Goal: Task Accomplishment & Management: Complete application form

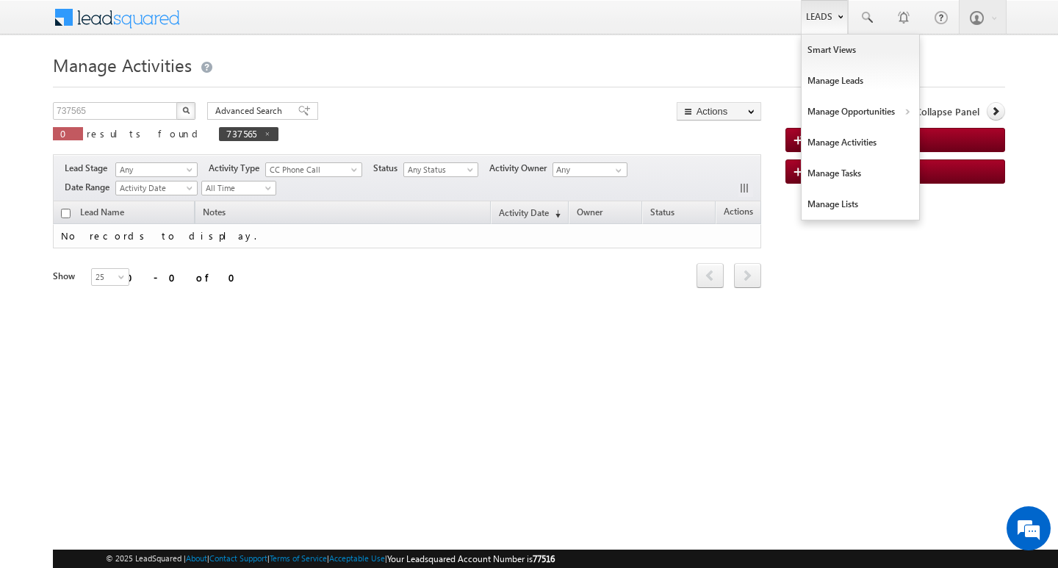
click at [815, 16] on link "Leads" at bounding box center [823, 17] width 47 height 34
click at [839, 10] on link "Leads" at bounding box center [823, 17] width 47 height 34
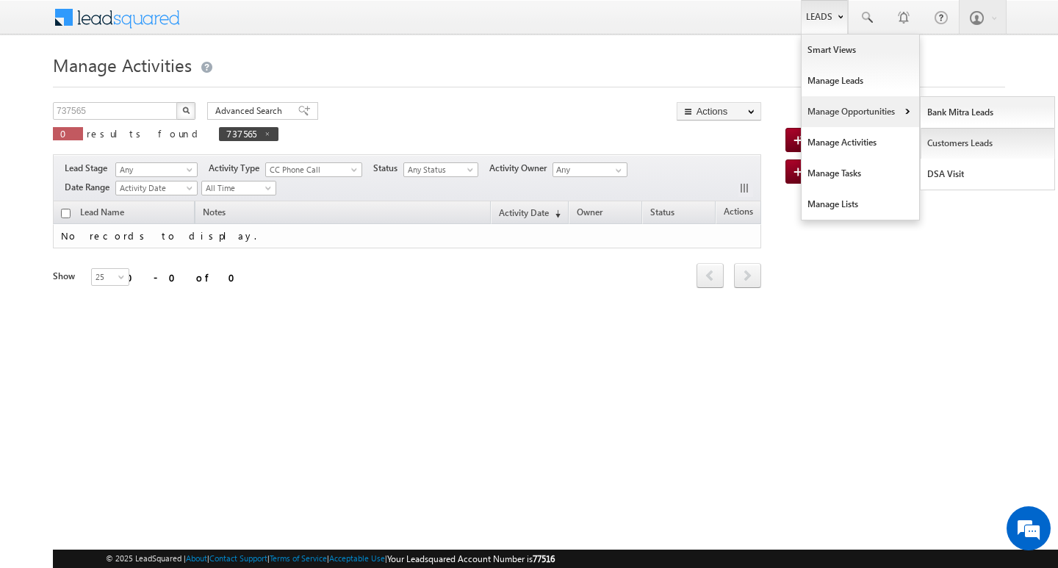
click at [950, 144] on link "Customers Leads" at bounding box center [987, 143] width 134 height 31
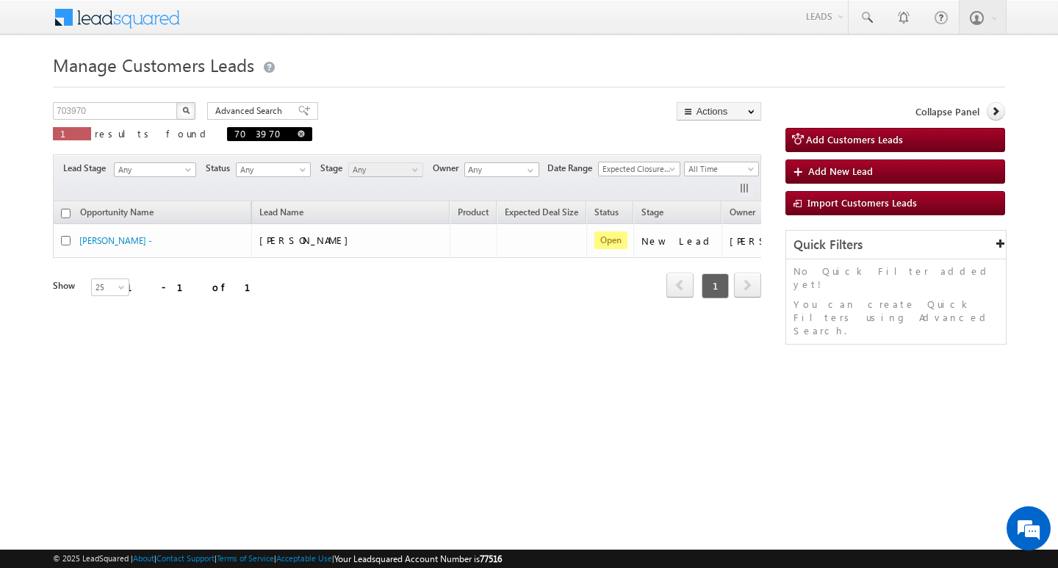
click at [297, 131] on span at bounding box center [300, 133] width 7 height 7
type input "Search Customers Leads"
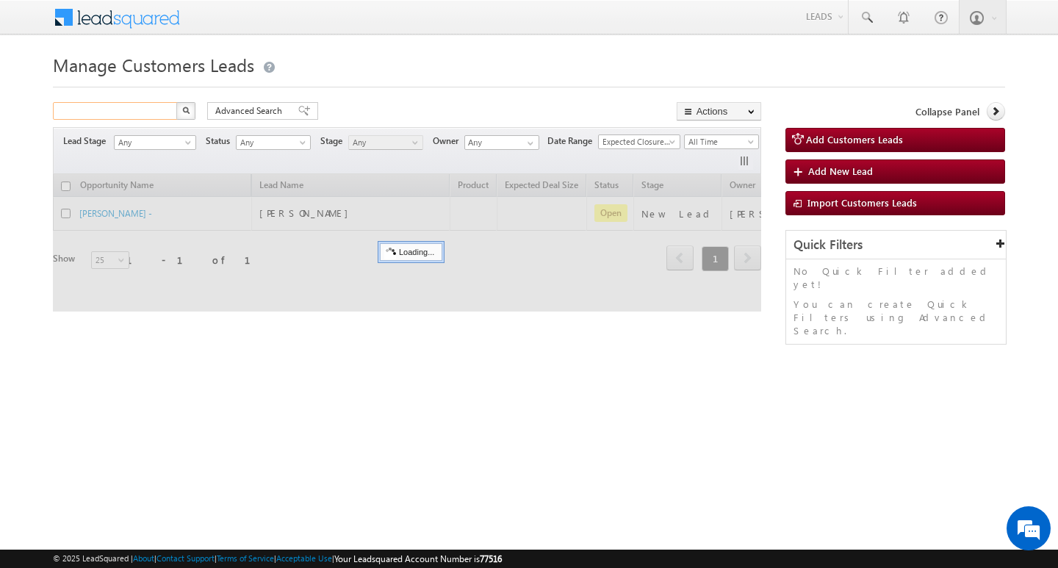
click at [137, 110] on input "text" at bounding box center [116, 111] width 126 height 18
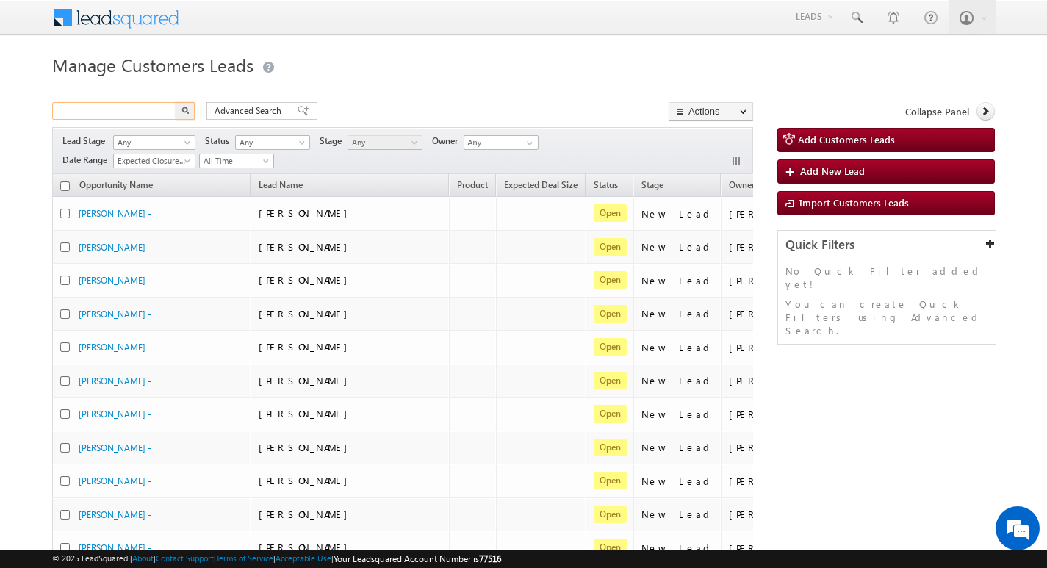
click at [137, 110] on input "text" at bounding box center [115, 111] width 126 height 18
type input "Search Customers Leads"
click at [117, 107] on input "text" at bounding box center [115, 111] width 126 height 18
paste input "743173"
type input "743173"
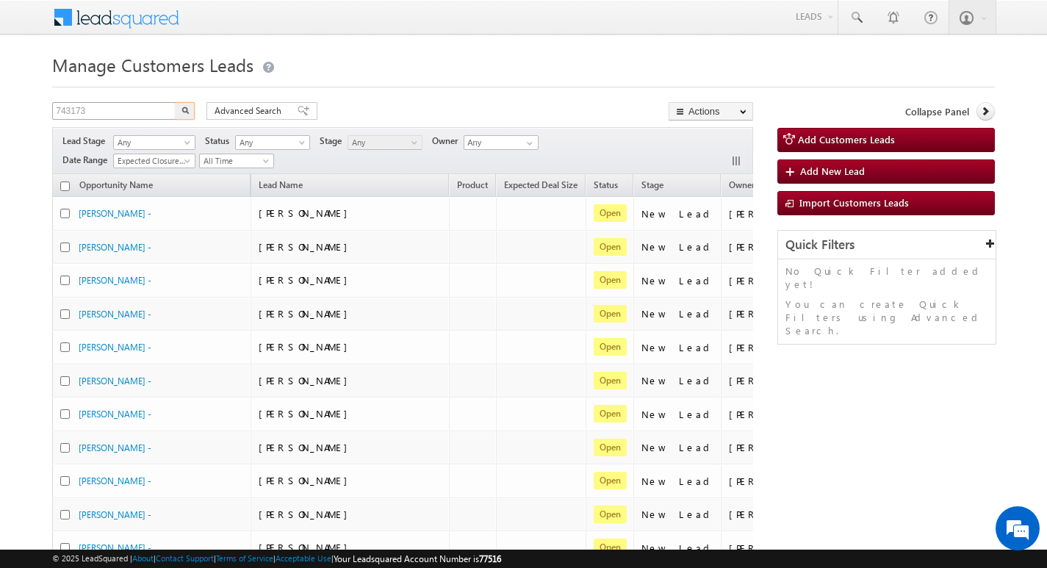
click at [176, 102] on button "button" at bounding box center [185, 111] width 19 height 18
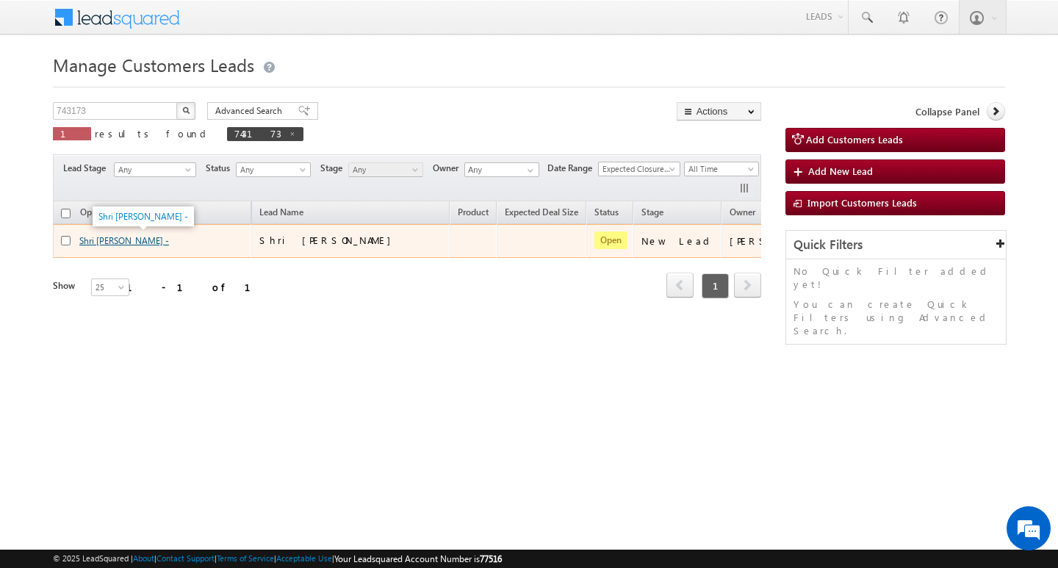
click at [130, 240] on link "Shri [PERSON_NAME] -" at bounding box center [124, 240] width 90 height 11
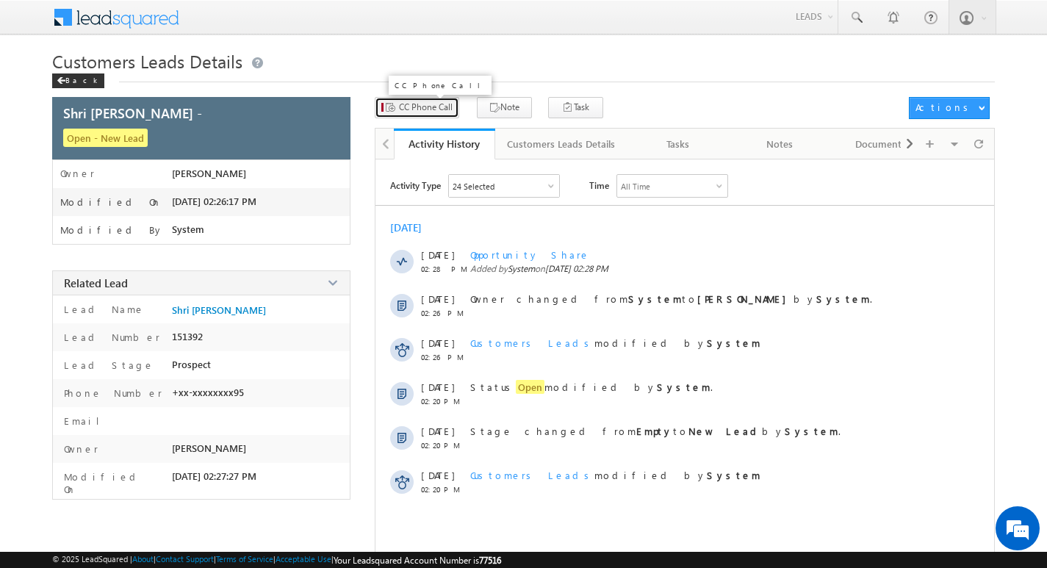
click at [420, 108] on span "CC Phone Call" at bounding box center [426, 107] width 54 height 13
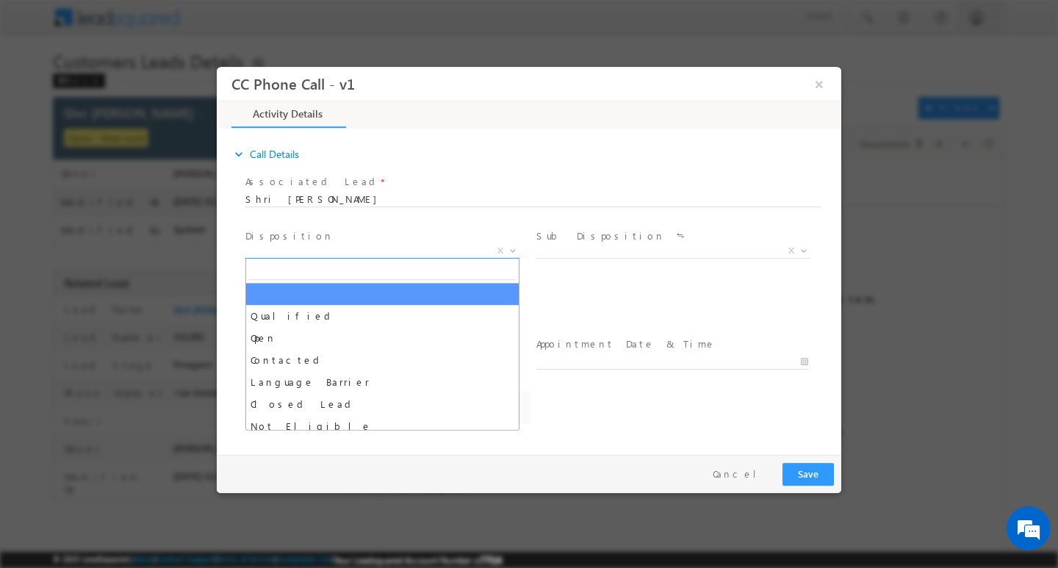
click at [510, 245] on span at bounding box center [511, 249] width 15 height 19
select select "kamlesh.dhakate@sgrlimited.in"
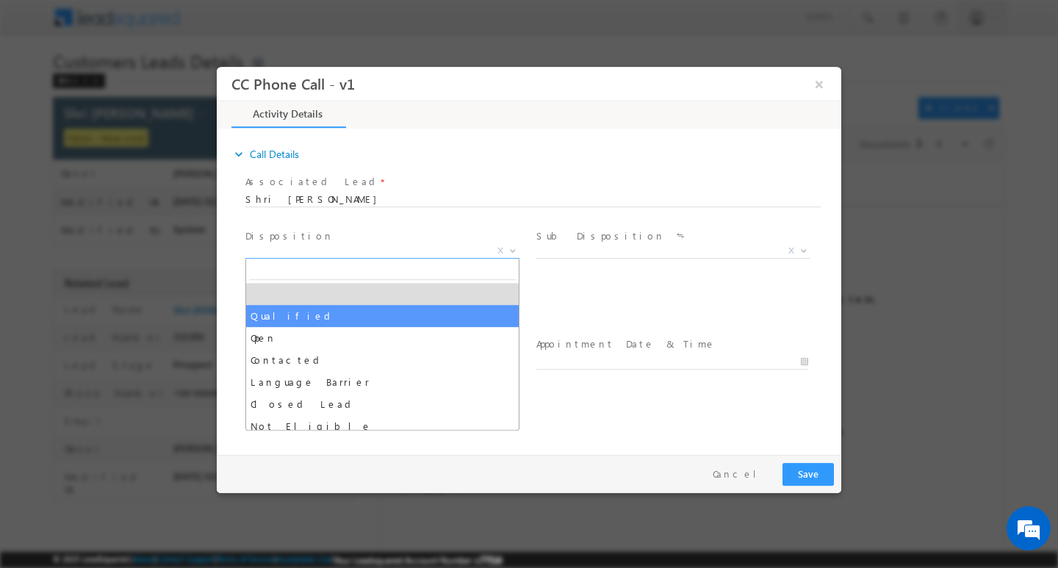
select select "Qualified"
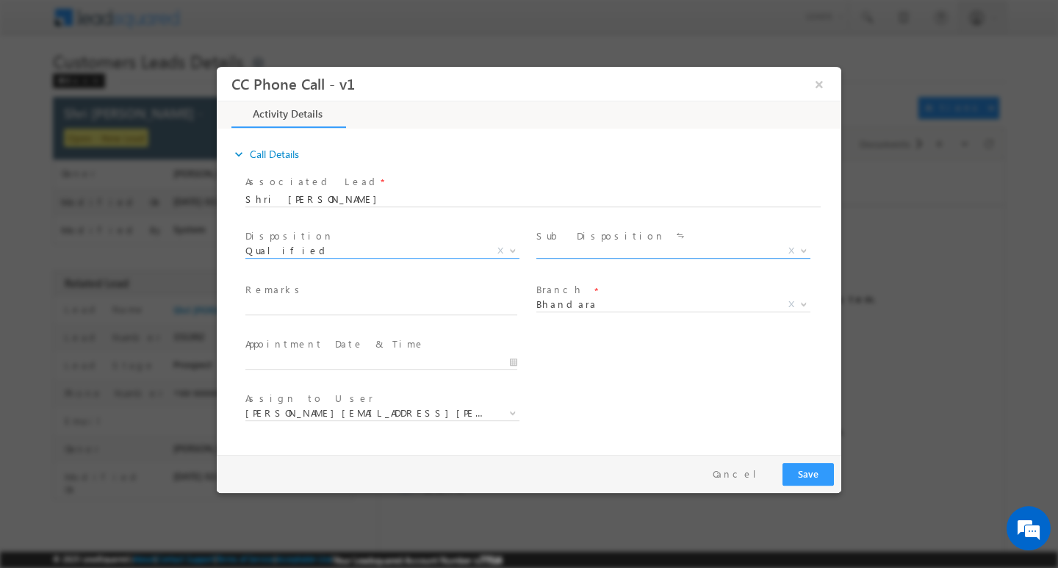
click at [807, 249] on b at bounding box center [803, 249] width 9 height 5
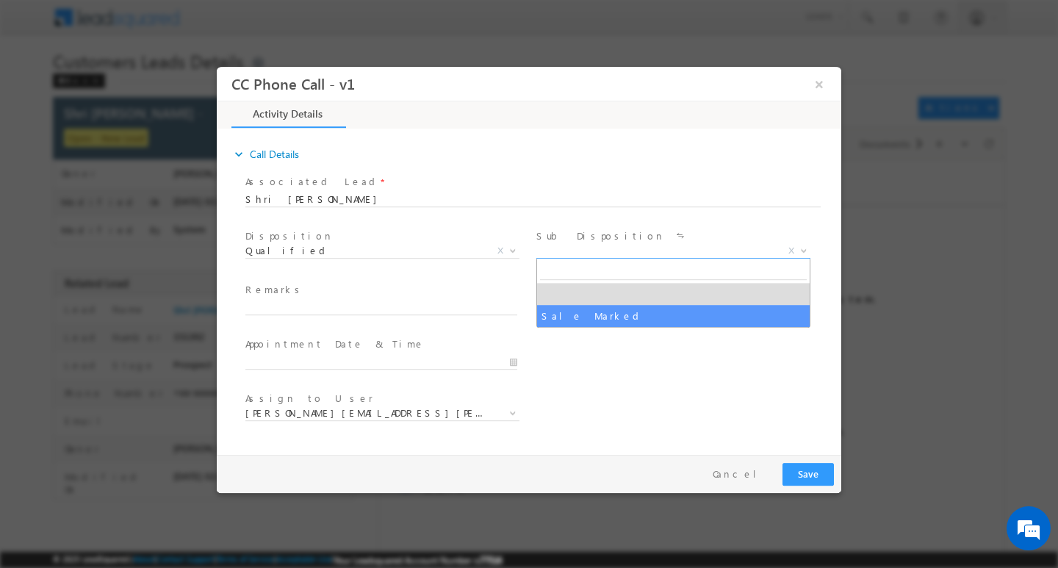
select select "Sale Marked"
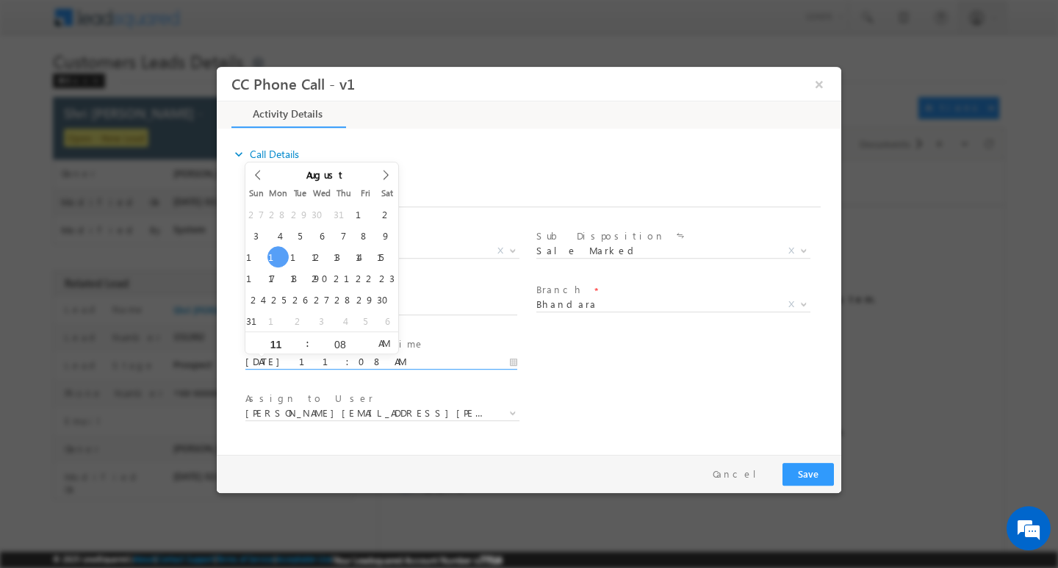
click at [516, 360] on input "08/11/2025 11:08 AM" at bounding box center [381, 361] width 272 height 15
type input "08/12/2025 10:08 AM"
type input "10"
click at [303, 344] on span at bounding box center [301, 347] width 10 height 11
type input "08/12/2025 11:08 AM"
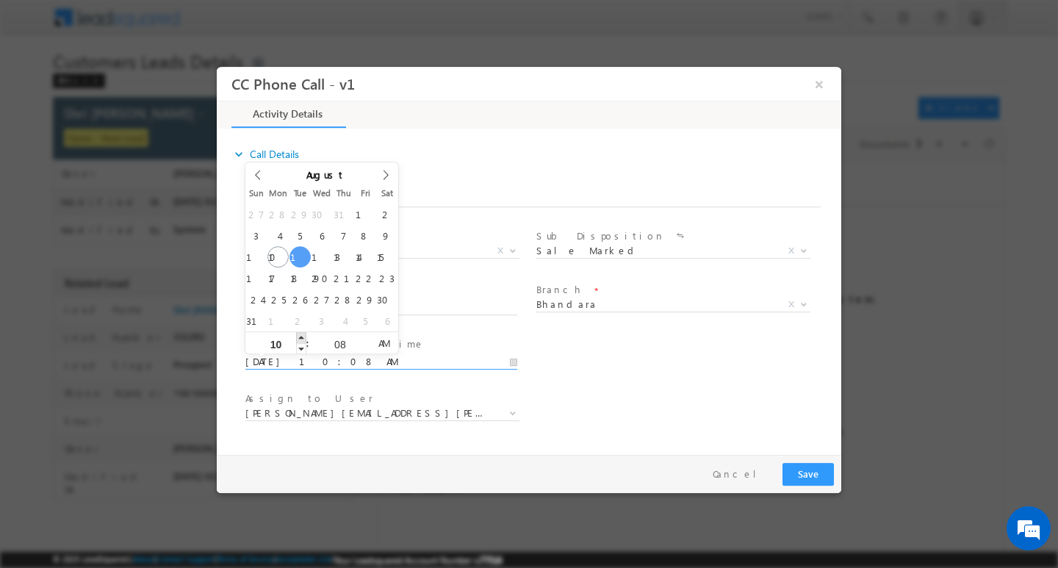
type input "11"
click at [303, 336] on span at bounding box center [301, 336] width 10 height 11
type input "08/12/2025 12:08 PM"
type input "12"
click at [303, 336] on span at bounding box center [301, 336] width 10 height 11
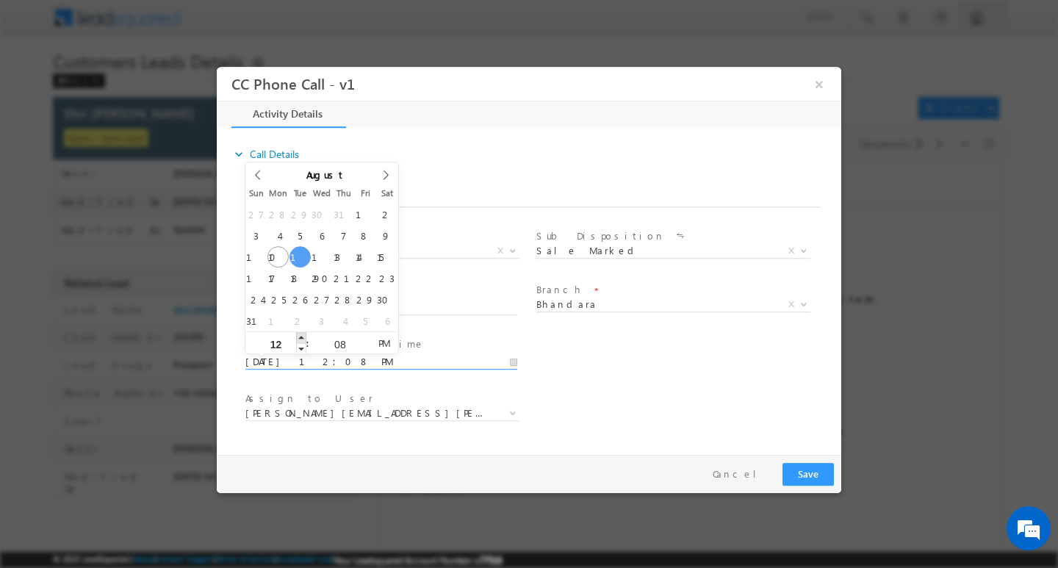
type input "08/12/2025 1:08 PM"
type input "01"
click at [303, 336] on span at bounding box center [301, 336] width 10 height 11
type input "08/12/2025 2:08 PM"
type input "02"
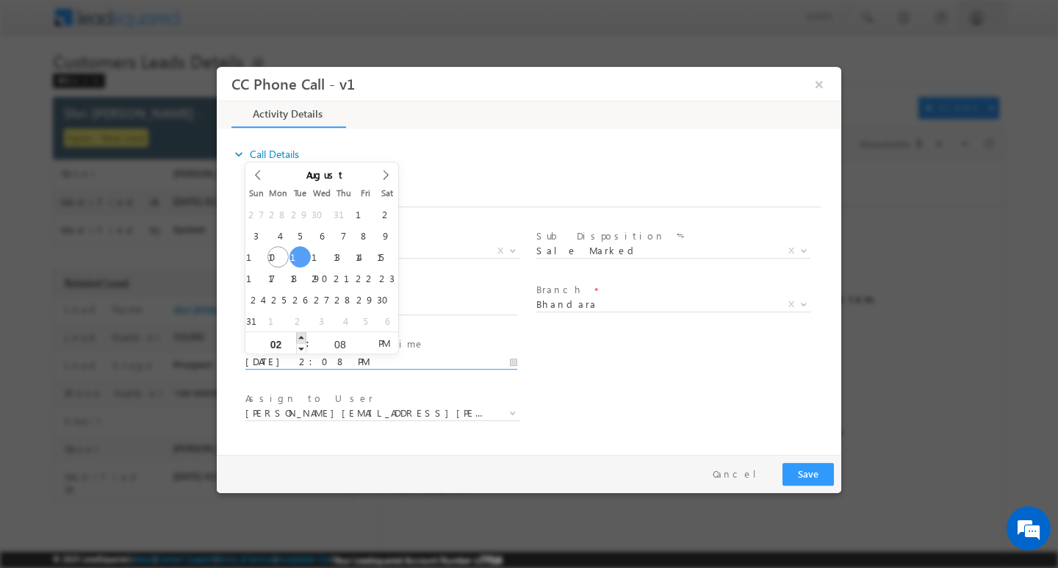
click at [303, 336] on span at bounding box center [301, 336] width 10 height 11
type input "08/12/2025 3:08 PM"
type input "03"
click at [303, 336] on span at bounding box center [301, 336] width 10 height 11
type input "08/12/2025 3:07 PM"
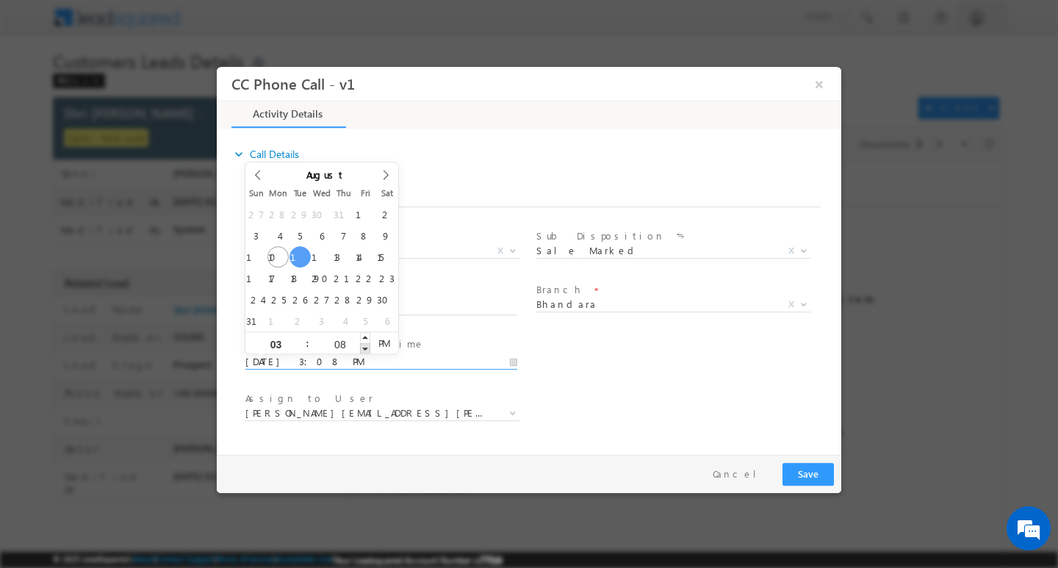
type input "07"
click at [366, 348] on span at bounding box center [365, 347] width 10 height 11
type input "08/12/2025 3:06 PM"
type input "06"
click at [366, 348] on span at bounding box center [365, 347] width 10 height 11
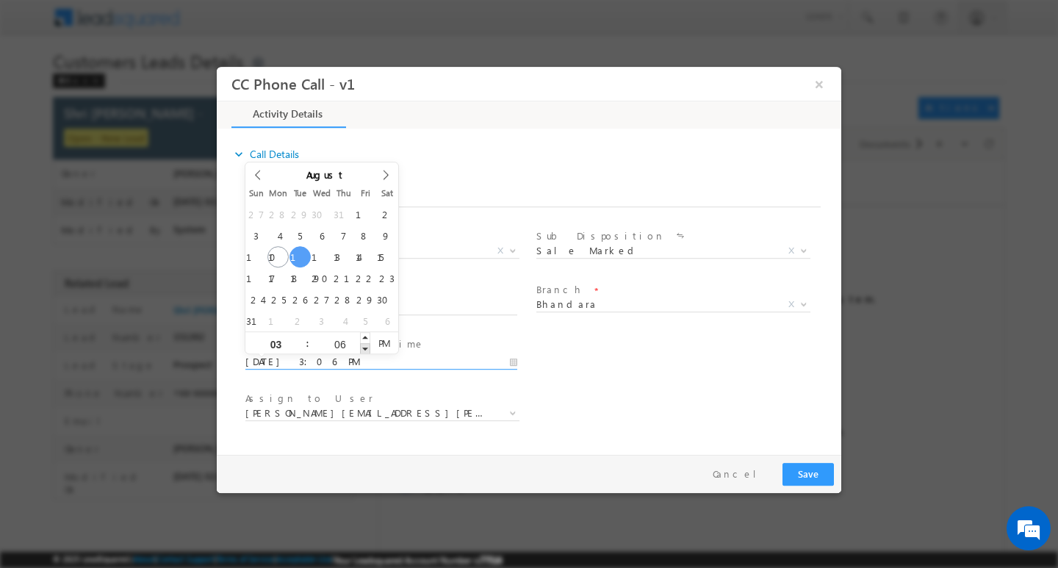
type input "08/12/2025 3:05 PM"
type input "05"
click at [366, 348] on span at bounding box center [365, 347] width 10 height 11
type input "08/12/2025 3:04 PM"
type input "04"
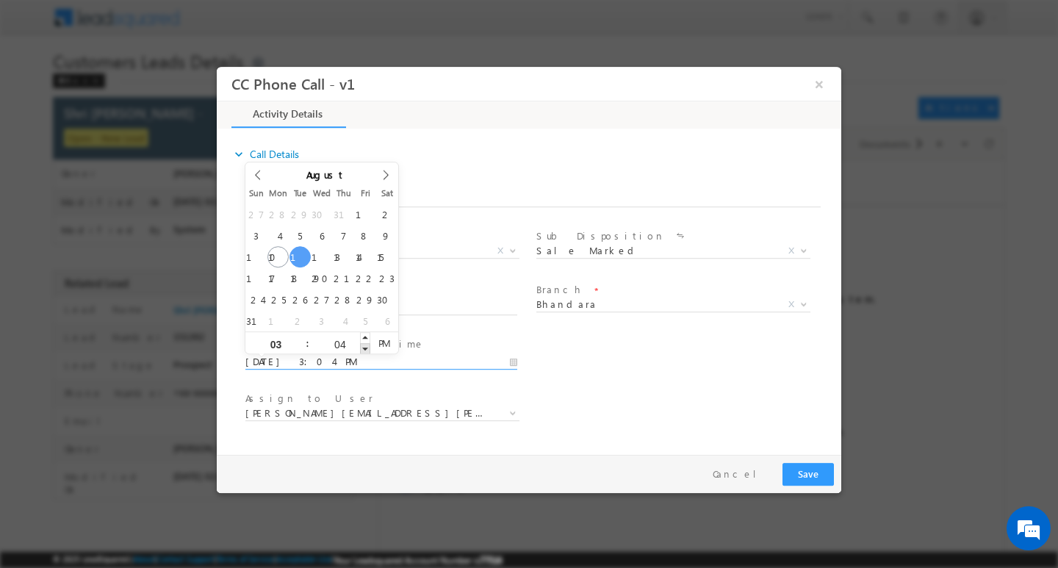
click at [366, 348] on span at bounding box center [365, 347] width 10 height 11
type input "08/12/2025 3:03 PM"
type input "03"
click at [366, 348] on span at bounding box center [365, 347] width 10 height 11
type input "08/12/2025 3:02 PM"
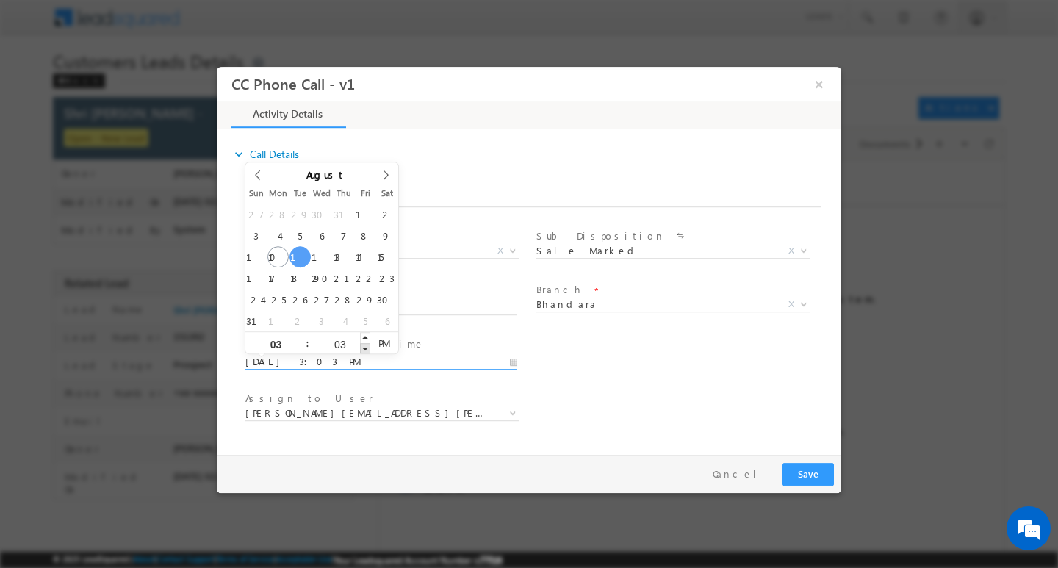
type input "02"
click at [366, 348] on span at bounding box center [365, 347] width 10 height 11
type input "08/12/2025 3:01 PM"
type input "01"
click at [366, 348] on span at bounding box center [365, 347] width 10 height 11
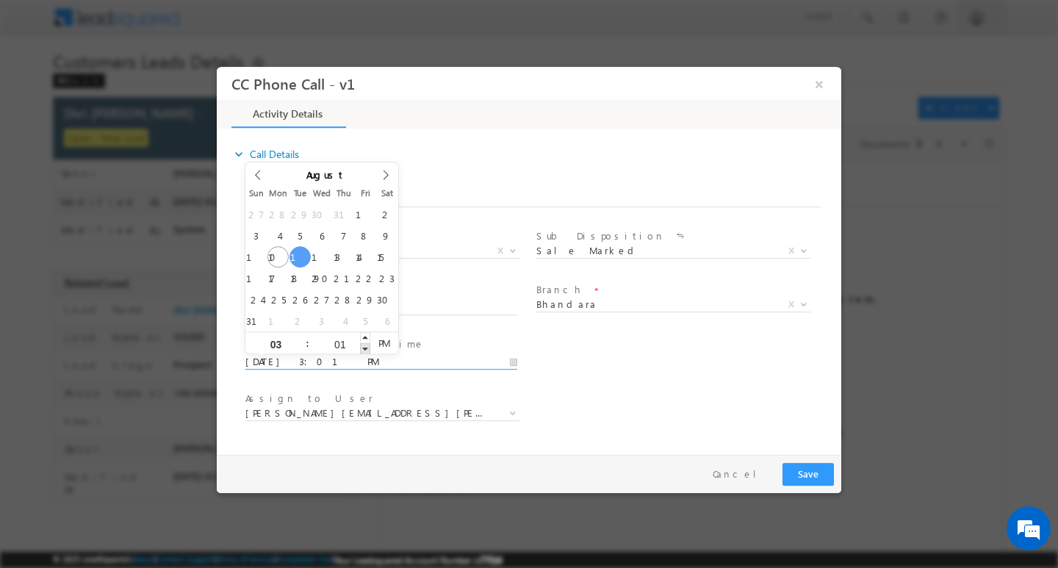
type input "08/12/2025 3:00 PM"
type input "00"
click at [366, 348] on span at bounding box center [365, 347] width 10 height 11
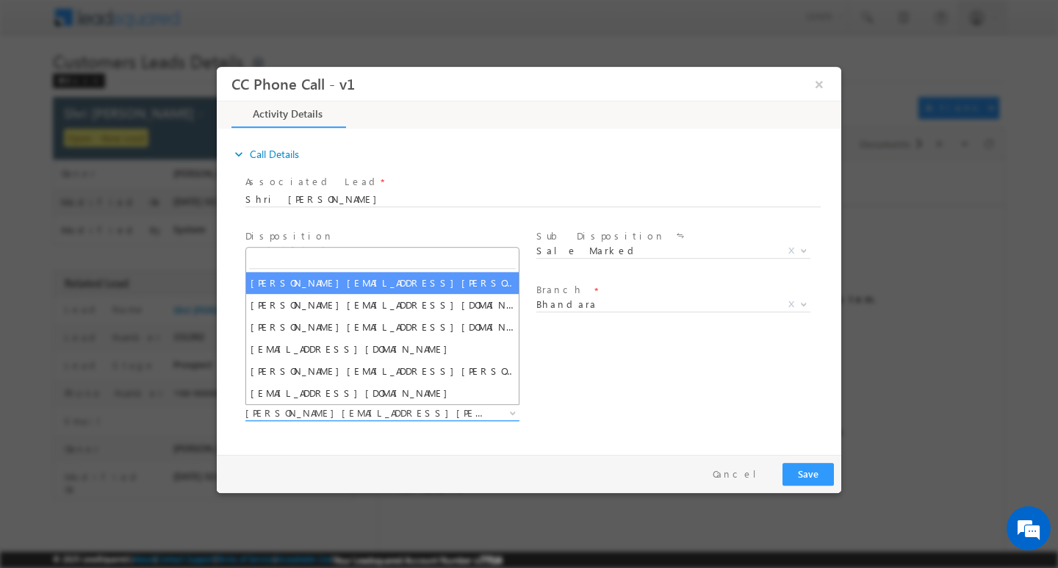
click at [420, 407] on span "kamlesh.dhakate@sgrlimited.in" at bounding box center [364, 411] width 239 height 13
click at [344, 261] on input "search" at bounding box center [382, 259] width 267 height 18
paste input "[EMAIL_ADDRESS][PERSON_NAME][DOMAIN_NAME]"
type input "[EMAIL_ADDRESS][PERSON_NAME][DOMAIN_NAME]"
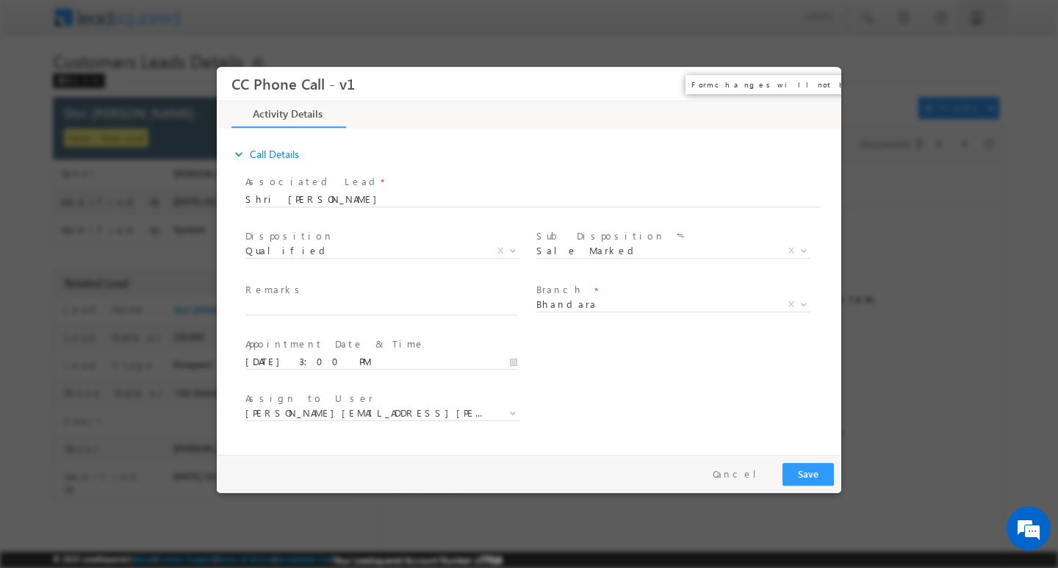
click at [816, 86] on button "×" at bounding box center [818, 83] width 25 height 27
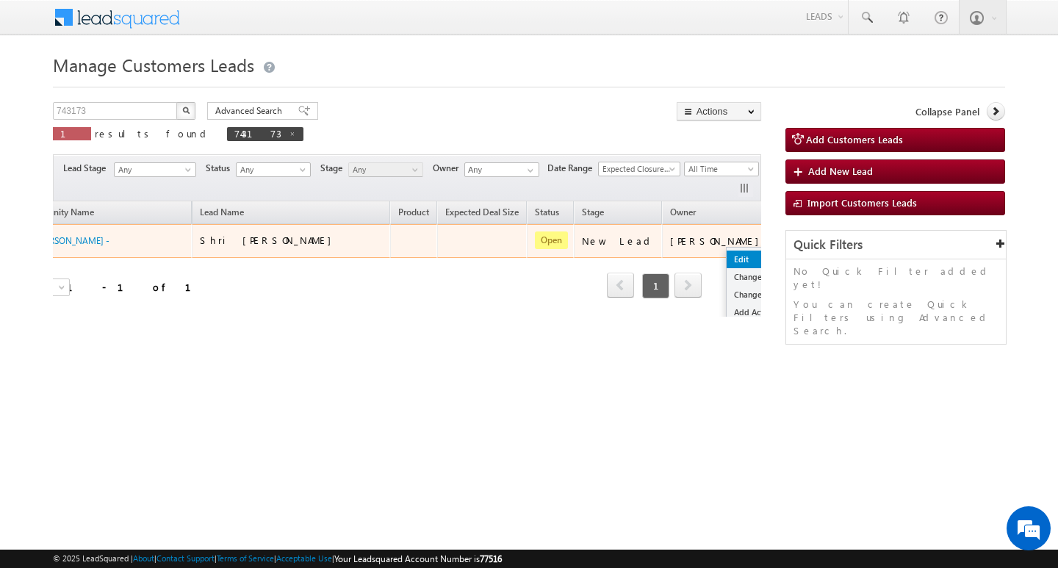
click at [726, 253] on link "Edit" at bounding box center [762, 259] width 73 height 18
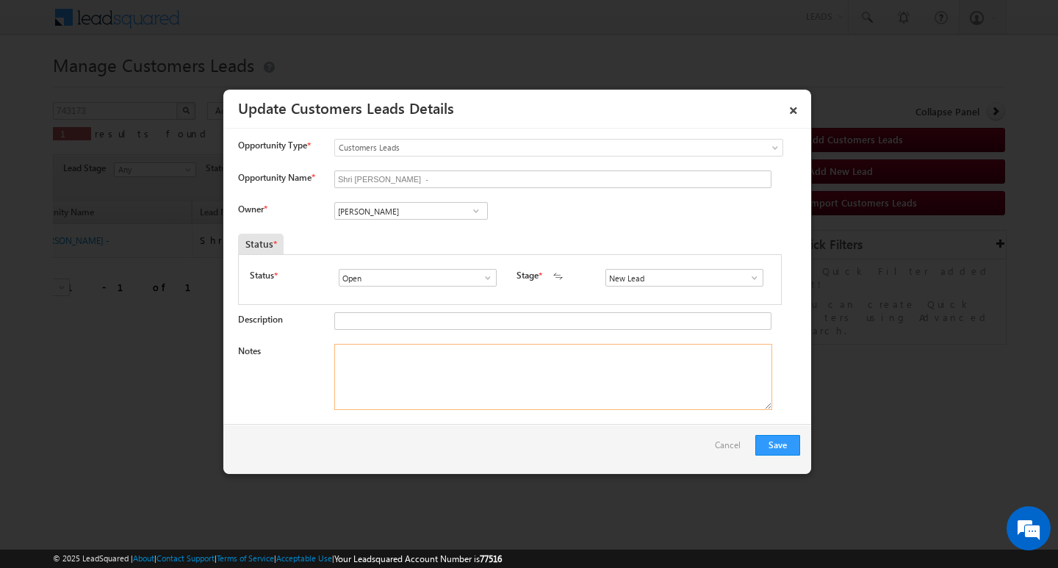
click at [400, 377] on textarea "Notes" at bounding box center [553, 377] width 438 height 66
click at [448, 207] on input "[PERSON_NAME]" at bounding box center [410, 211] width 153 height 18
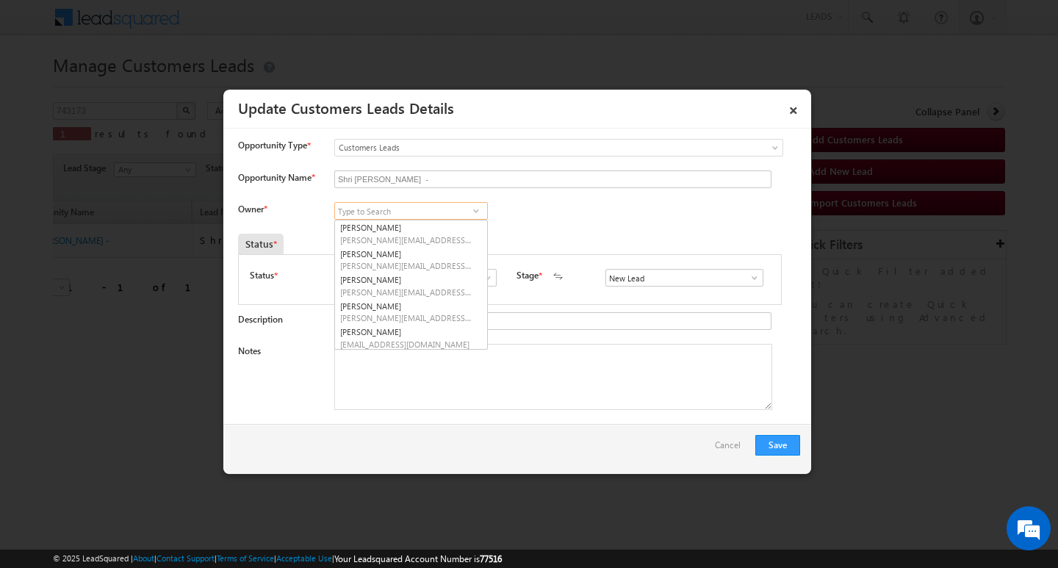
paste input "[EMAIL_ADDRESS][PERSON_NAME][DOMAIN_NAME]"
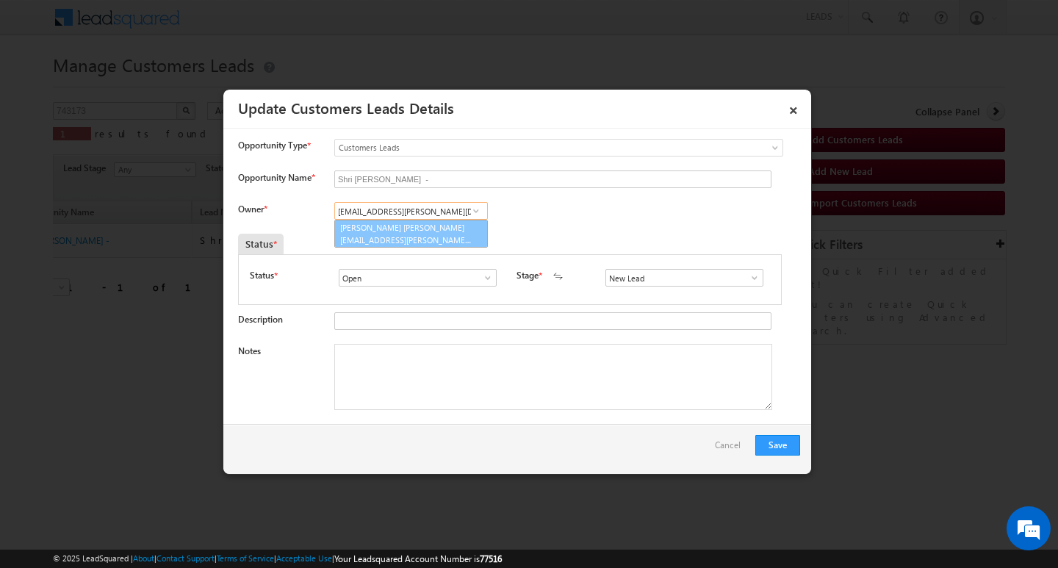
click at [427, 230] on link "[PERSON_NAME] Bhati [EMAIL_ADDRESS][PERSON_NAME][DOMAIN_NAME]" at bounding box center [410, 234] width 153 height 28
type input "[PERSON_NAME] [PERSON_NAME]"
click at [352, 178] on input "Shri [PERSON_NAME] -" at bounding box center [552, 179] width 437 height 18
click at [452, 382] on textarea "Notes" at bounding box center [553, 377] width 438 height 66
paste textarea "[PERSON_NAME] K Jawarani/ AG 43/ MOTHE INCOME 50K / B / SELF EMPLOYED / WORK EX…"
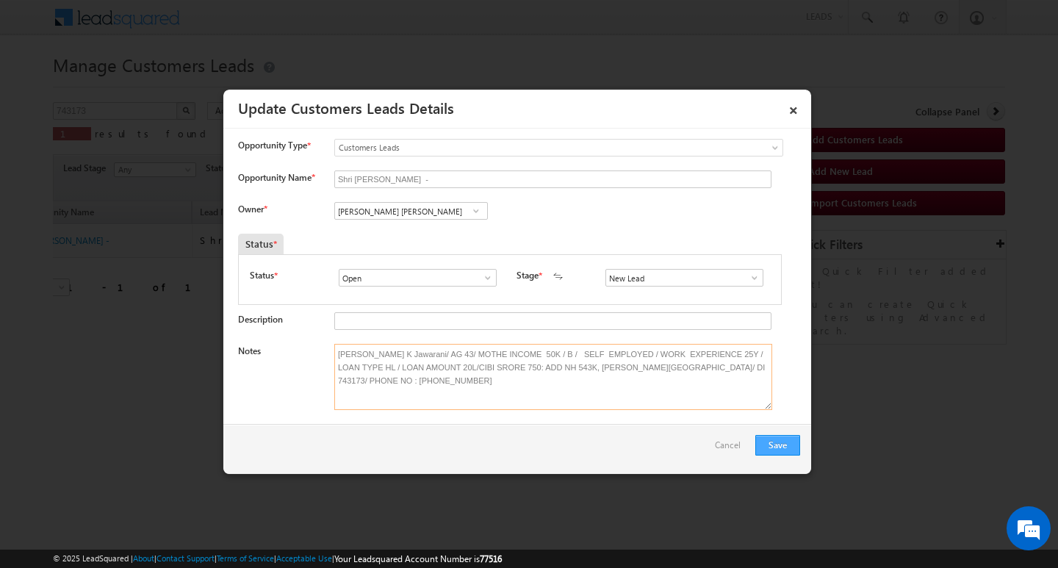
type textarea "[PERSON_NAME] K Jawarani/ AG 43/ MOTHE INCOME 50K / B / SELF EMPLOYED / WORK EX…"
click at [783, 443] on button "Save" at bounding box center [777, 445] width 45 height 21
